Goal: Transaction & Acquisition: Book appointment/travel/reservation

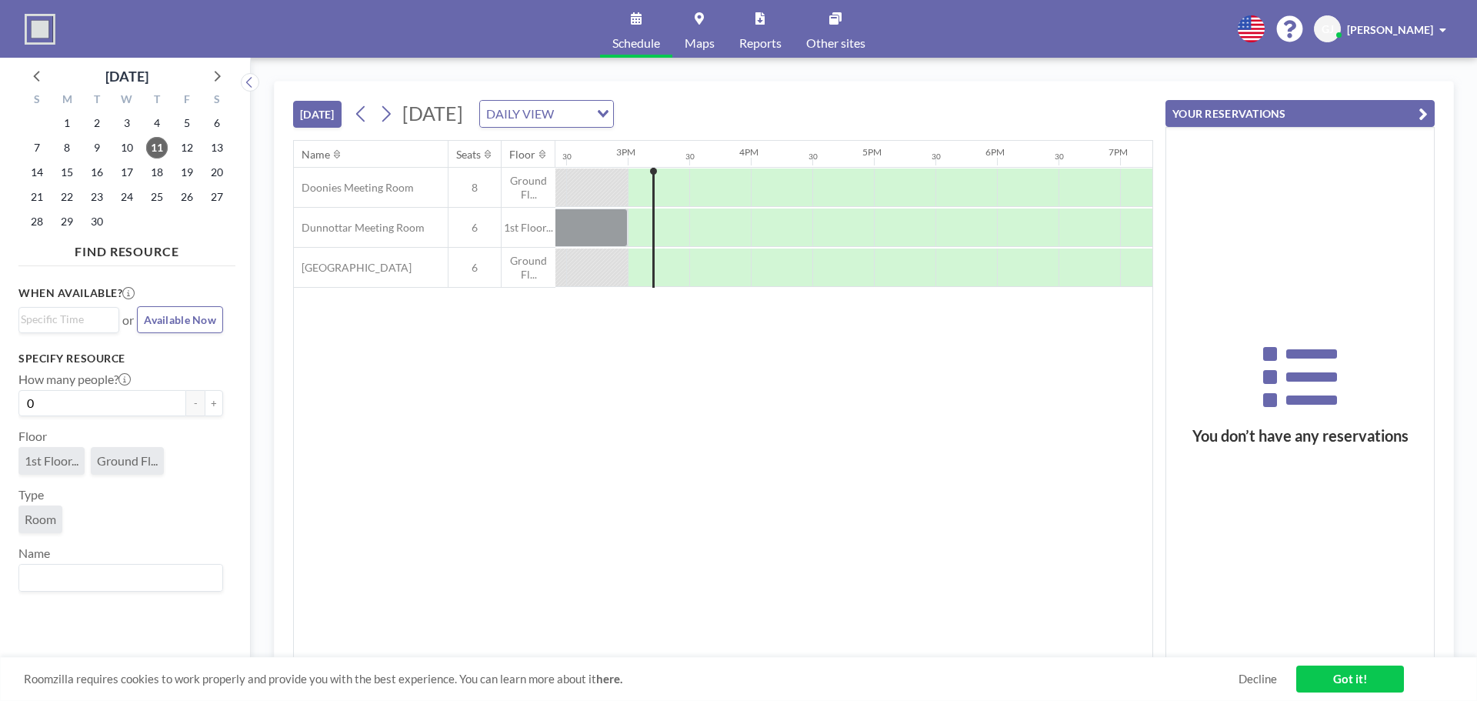
scroll to position [0, 1785]
click at [702, 168] on div at bounding box center [709, 187] width 62 height 38
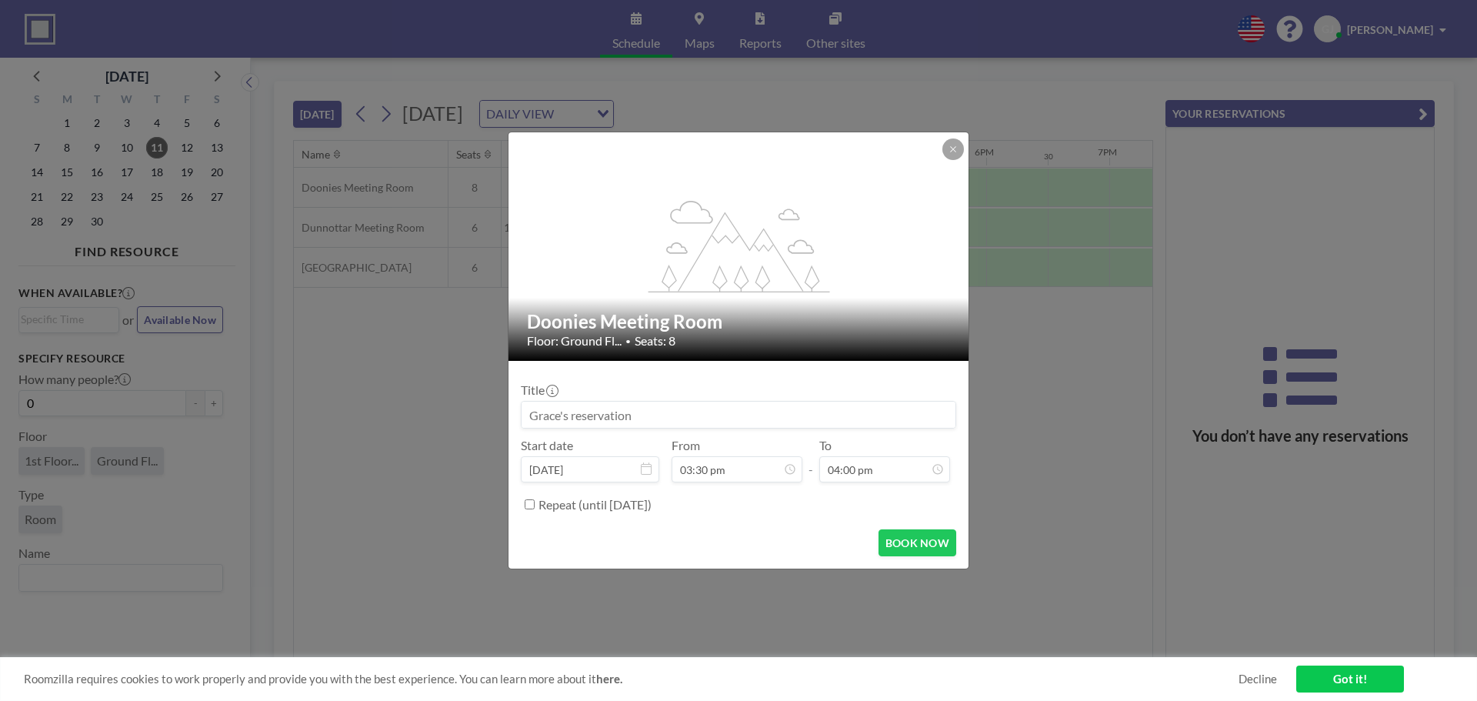
scroll to position [438, 0]
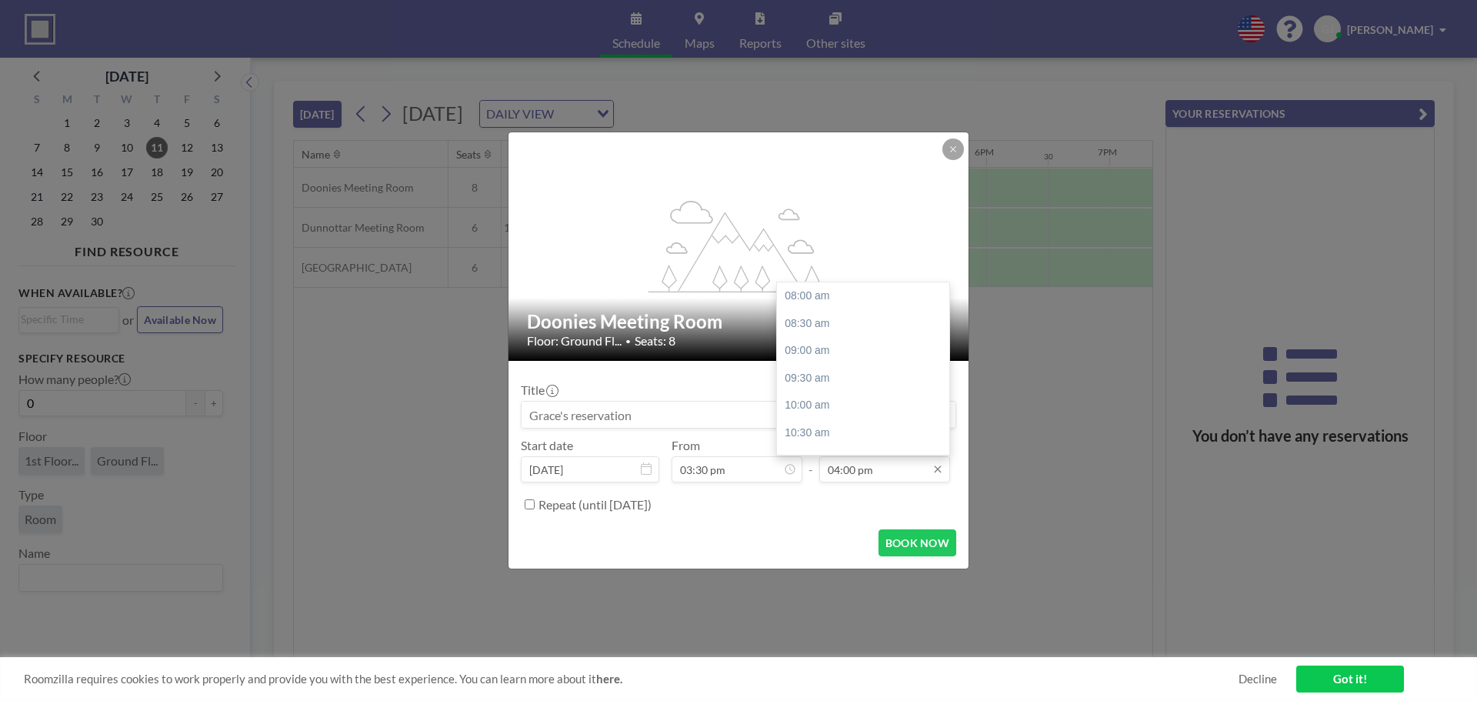
click at [902, 471] on input "04:00 pm" at bounding box center [884, 469] width 131 height 26
click at [839, 408] on div "03:30 pm" at bounding box center [867, 422] width 180 height 28
click at [855, 468] on input "03:30 pm" at bounding box center [884, 469] width 131 height 26
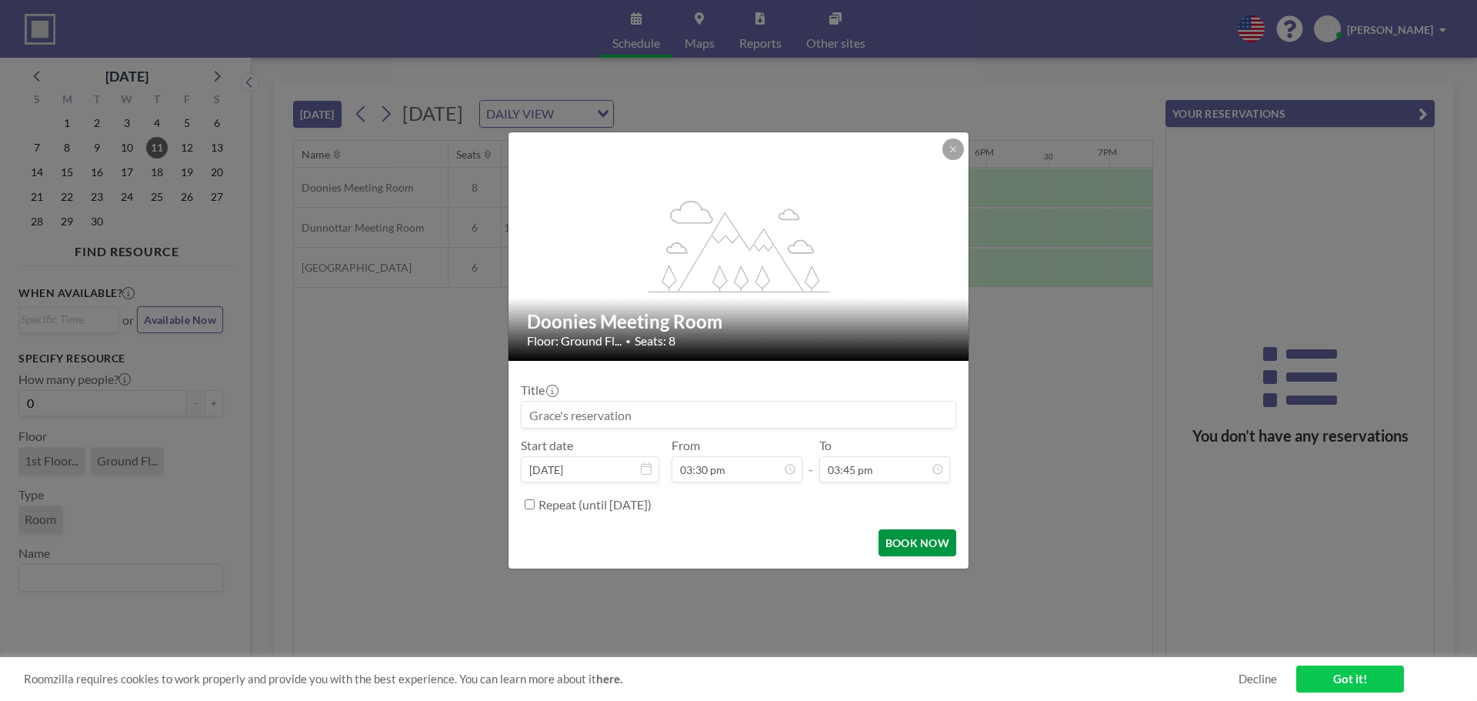
type input "03:45 pm"
click at [947, 533] on button "BOOK NOW" at bounding box center [917, 542] width 78 height 27
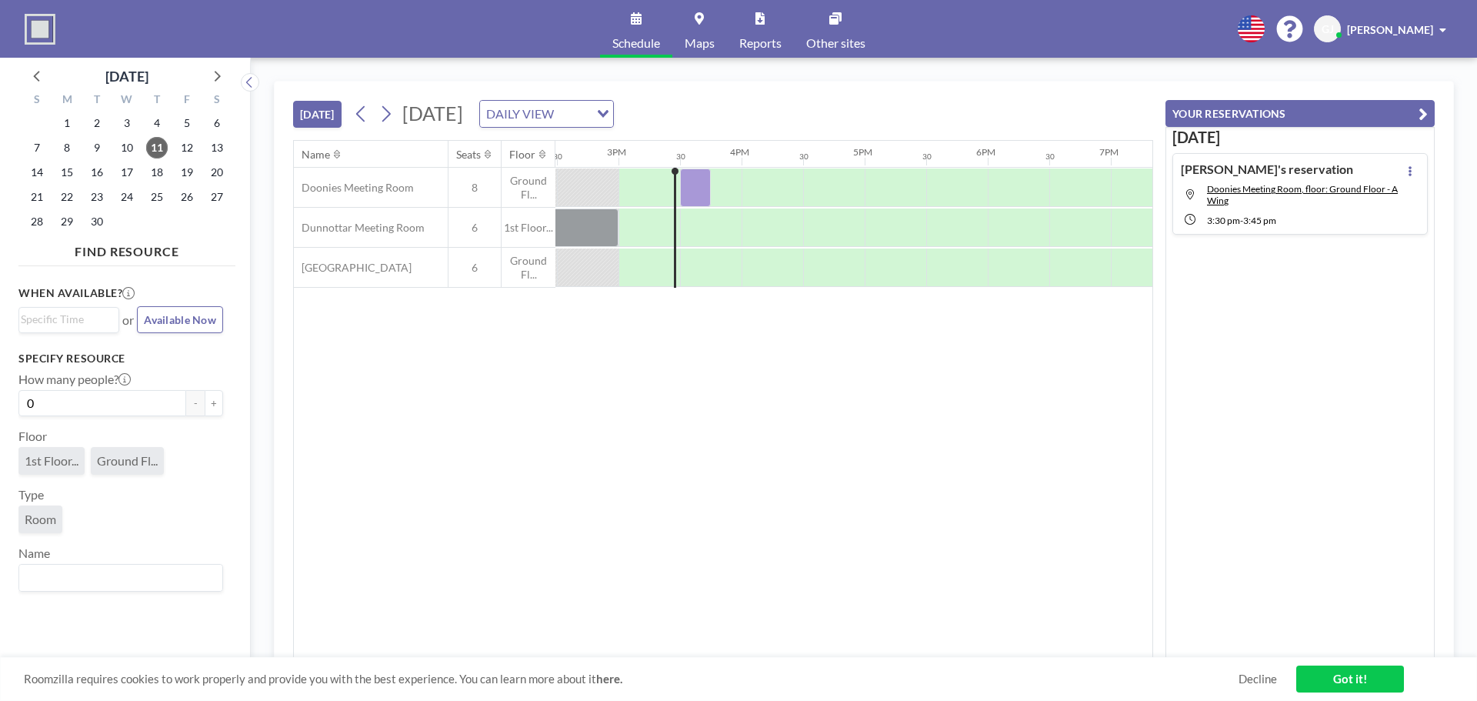
scroll to position [0, 1785]
